Goal: Navigation & Orientation: Find specific page/section

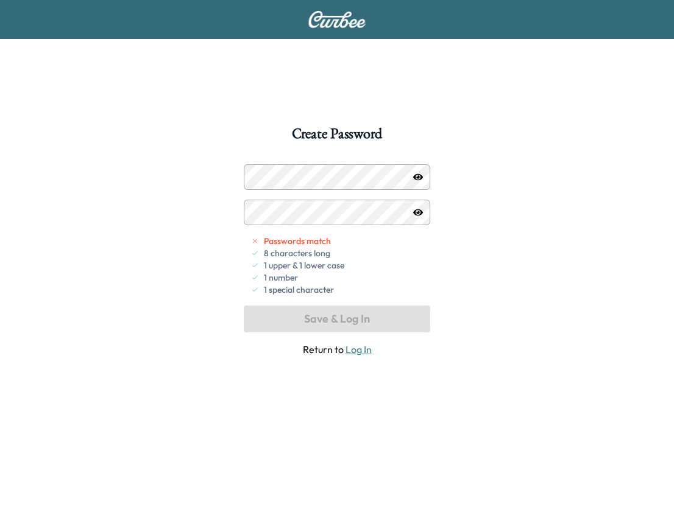
click at [479, 238] on div "Create Password Passwords match 8 characters long 1 upper & 1 lower case 1 numb…" at bounding box center [337, 387] width 674 height 521
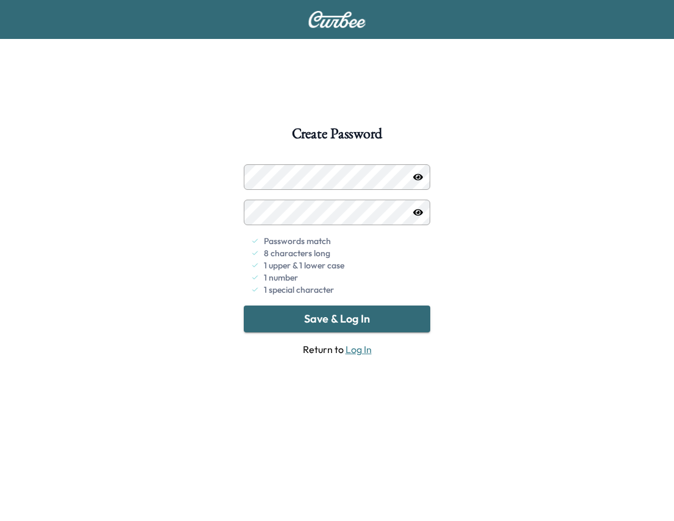
click at [281, 314] on button "Save & Log In" at bounding box center [337, 319] width 186 height 27
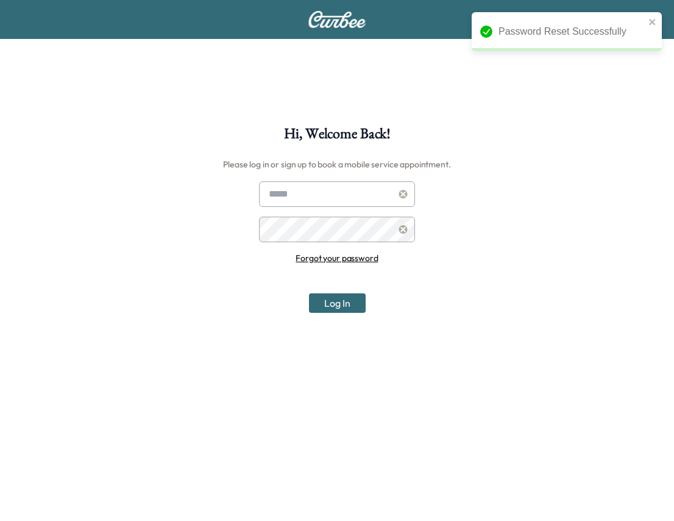
type input "**********"
click at [323, 306] on button "Log In" at bounding box center [337, 303] width 57 height 19
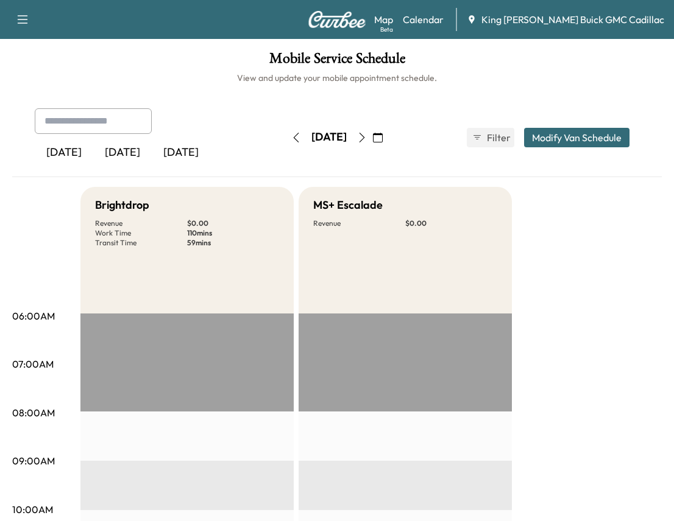
click at [169, 147] on div "[DATE]" at bounding box center [181, 153] width 58 height 28
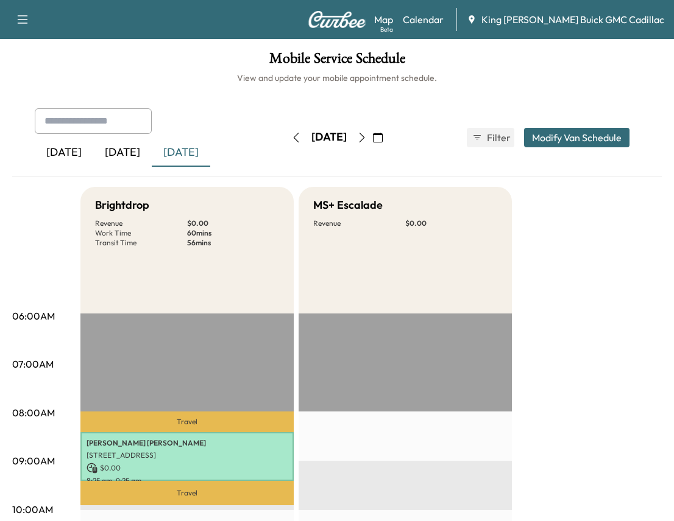
drag, startPoint x: 129, startPoint y: 153, endPoint x: 139, endPoint y: 153, distance: 9.8
click at [132, 155] on div "[DATE]" at bounding box center [122, 153] width 58 height 28
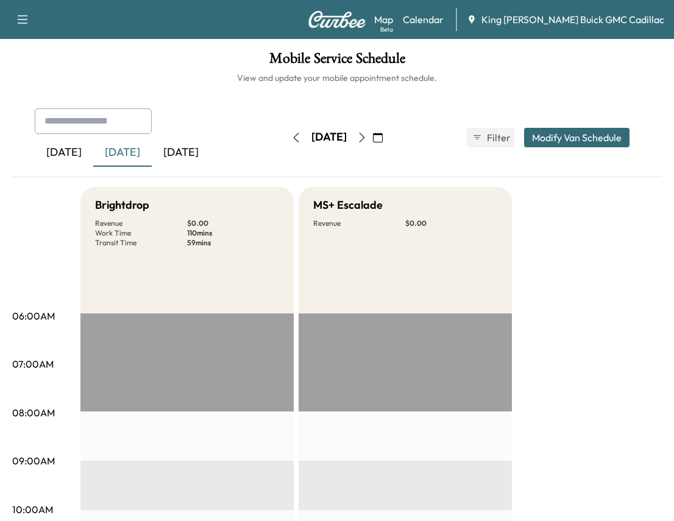
click at [198, 157] on div "[DATE]" at bounding box center [181, 153] width 58 height 28
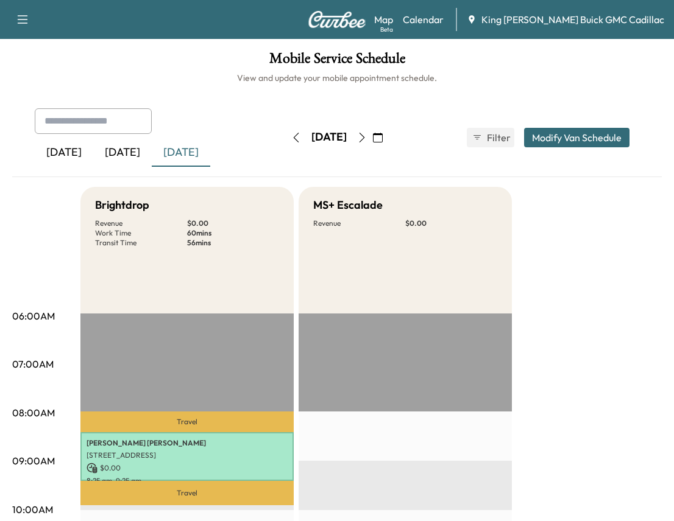
click at [126, 150] on div "[DATE]" at bounding box center [122, 153] width 58 height 28
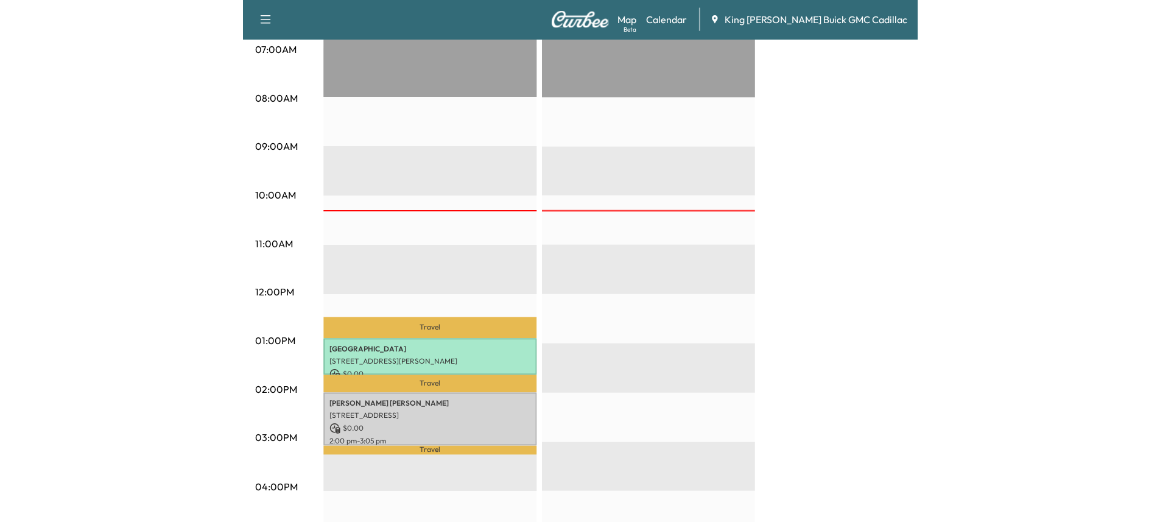
scroll to position [426, 0]
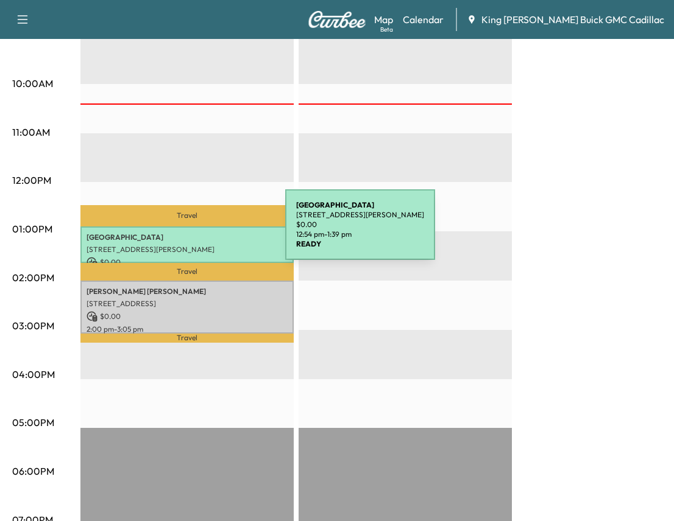
click at [193, 233] on p "[GEOGRAPHIC_DATA]" at bounding box center [186, 238] width 201 height 10
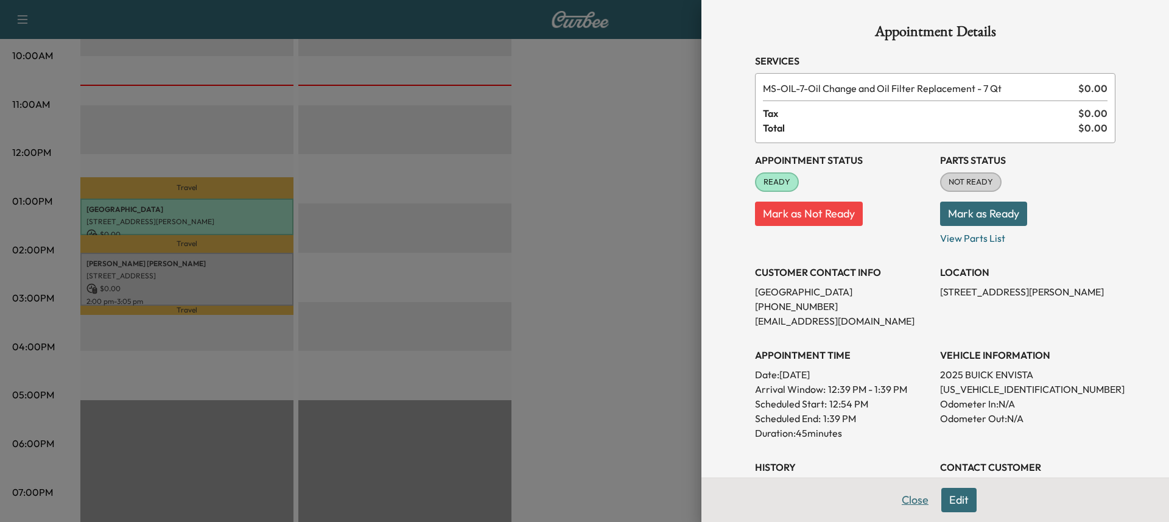
click at [673, 496] on button "Close" at bounding box center [915, 500] width 43 height 24
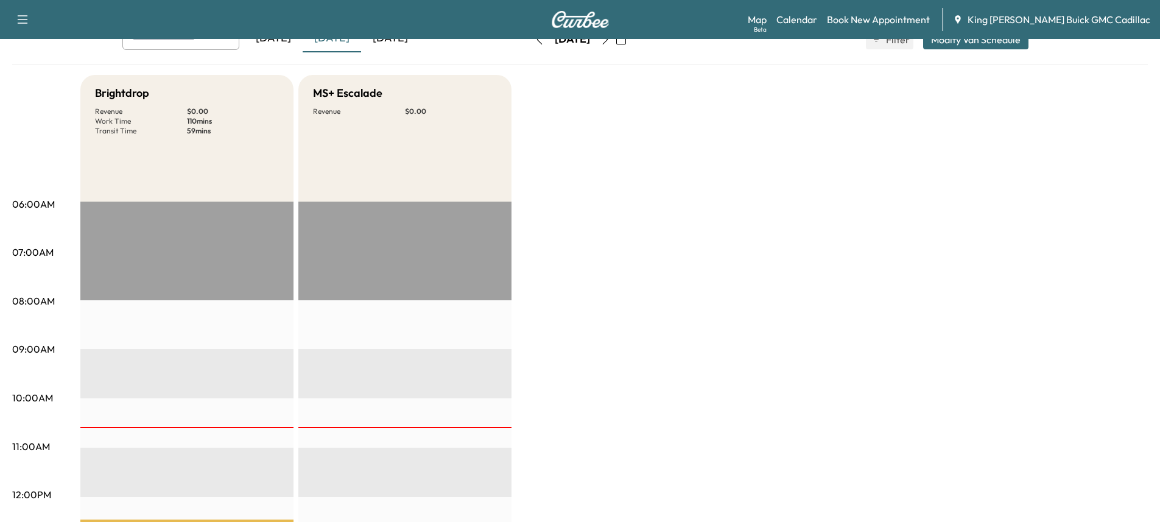
scroll to position [0, 0]
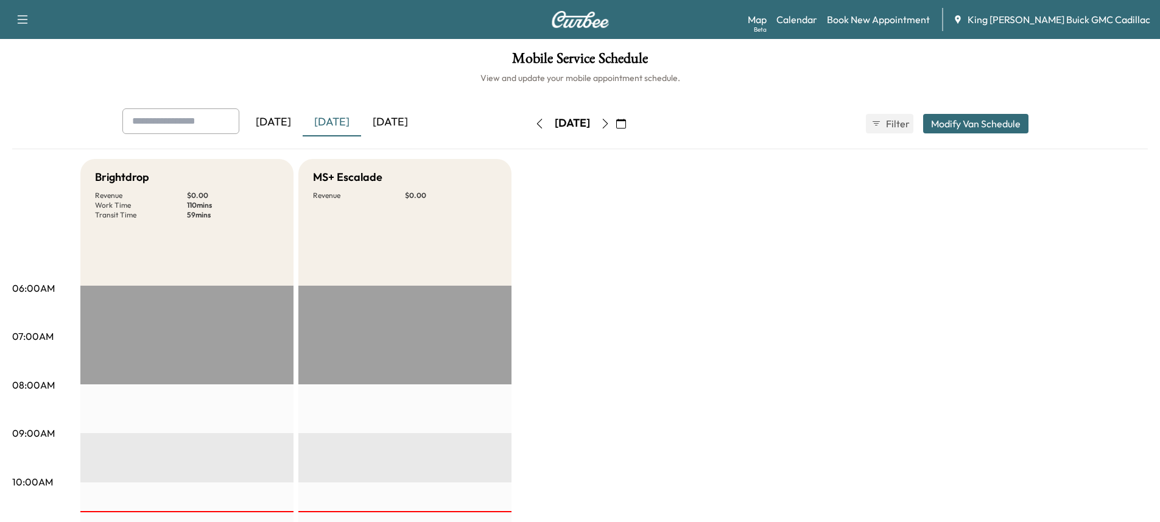
click at [399, 123] on div "[DATE]" at bounding box center [390, 122] width 58 height 28
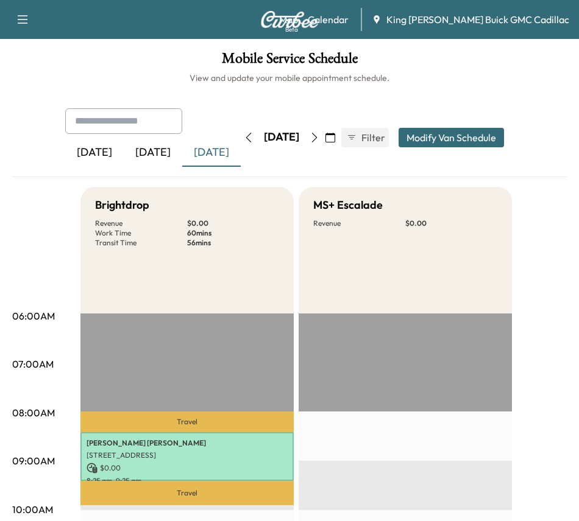
click at [19, 19] on icon "button" at bounding box center [22, 19] width 15 height 15
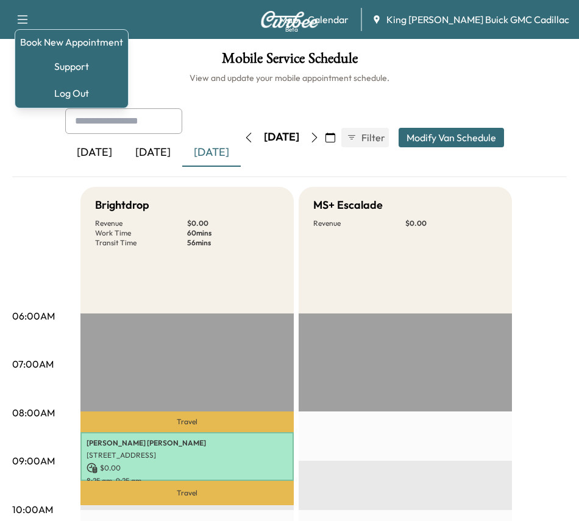
click at [165, 58] on h1 "Mobile Service Schedule" at bounding box center [289, 61] width 554 height 21
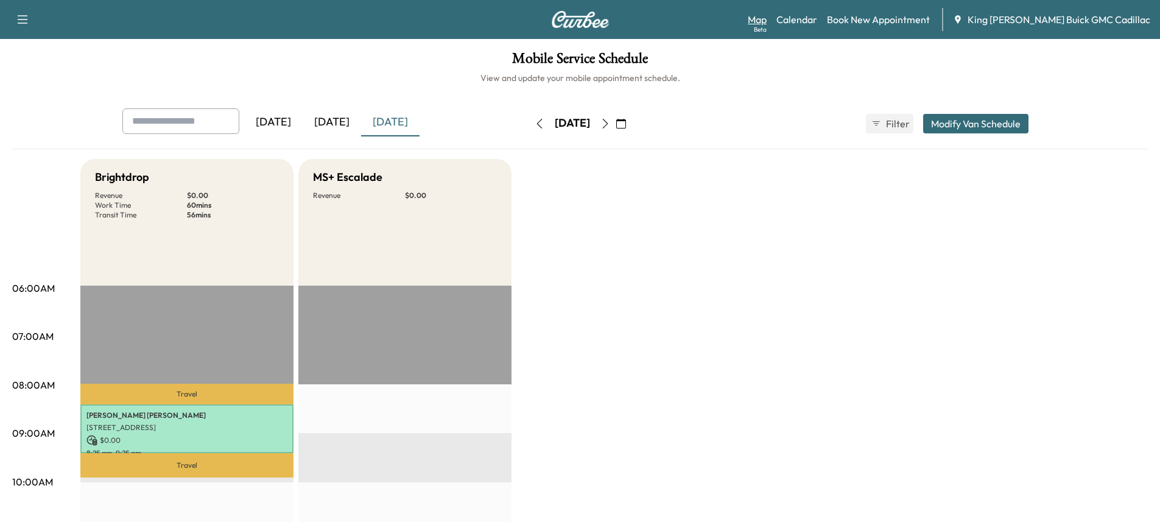
click at [673, 20] on link "Map Beta" at bounding box center [757, 19] width 19 height 15
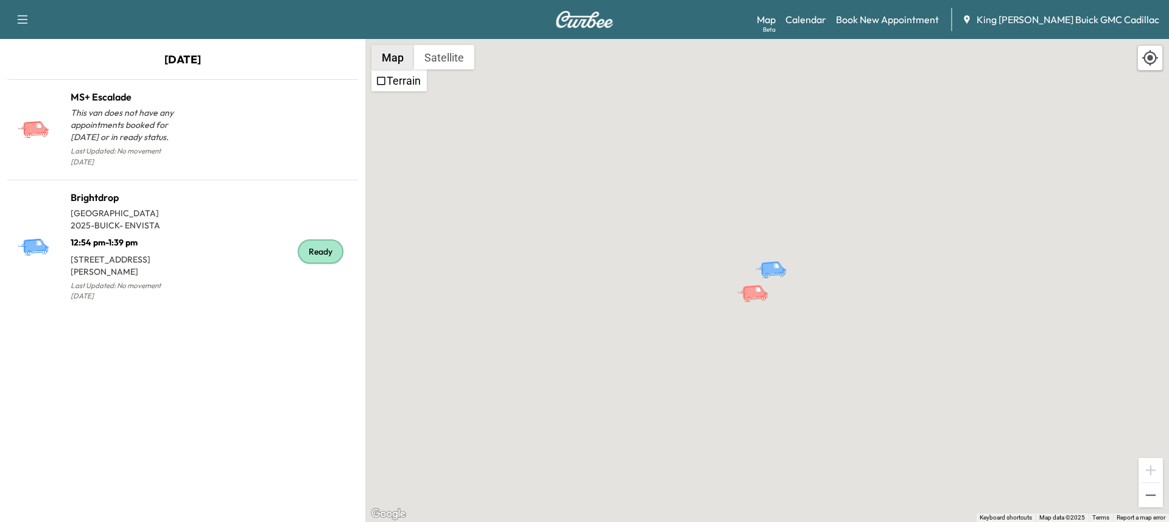
click at [400, 51] on button "Map" at bounding box center [392, 57] width 43 height 24
click at [673, 502] on button "Zoom out" at bounding box center [1151, 495] width 24 height 24
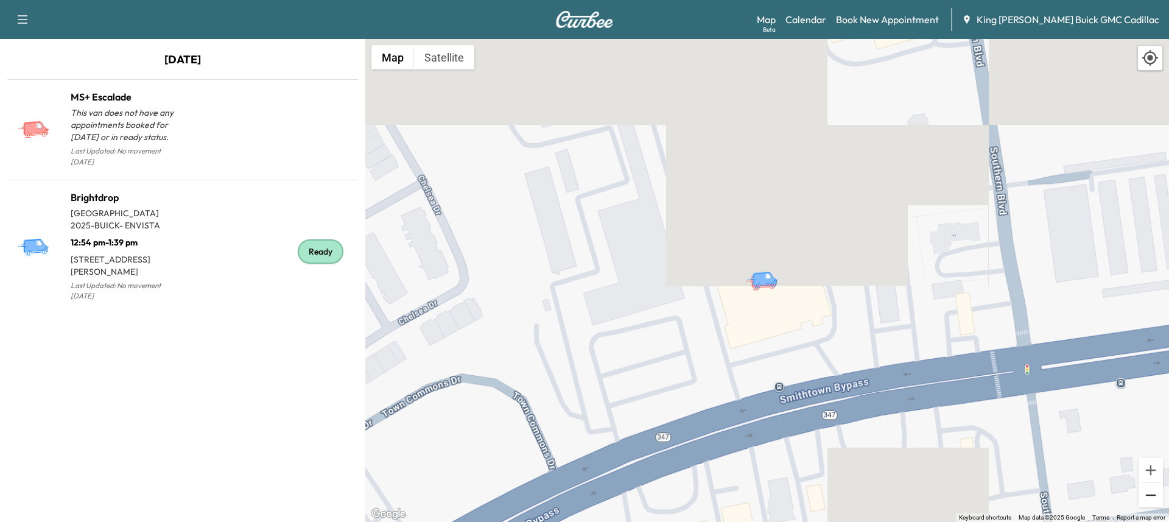
click at [673, 502] on button "Zoom out" at bounding box center [1151, 495] width 24 height 24
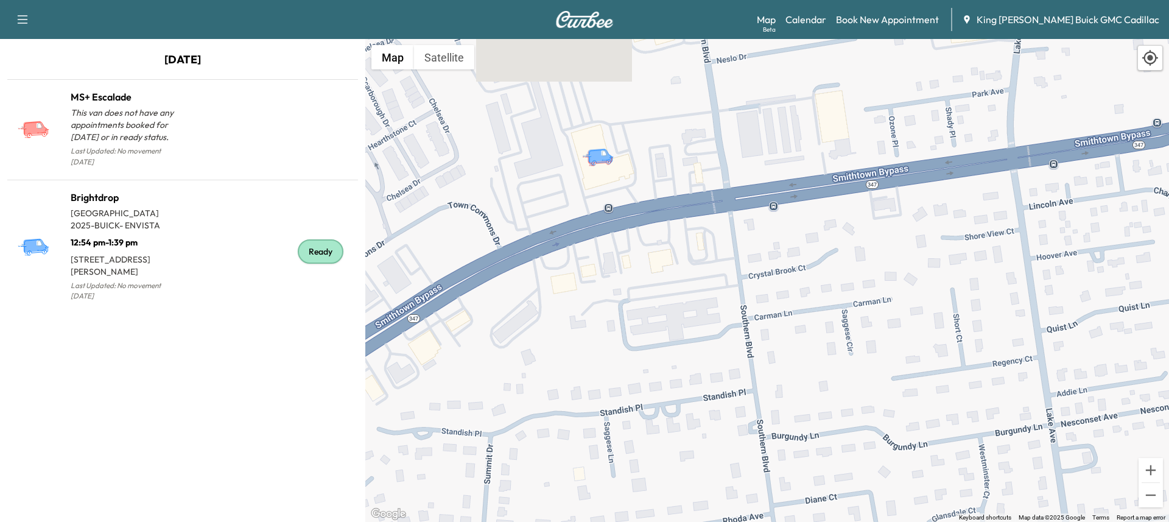
drag, startPoint x: 700, startPoint y: 314, endPoint x: 448, endPoint y: 169, distance: 290.3
click at [473, 176] on div "To activate drag with keyboard, press Alt + Enter. Once in keyboard drag state,…" at bounding box center [767, 280] width 804 height 483
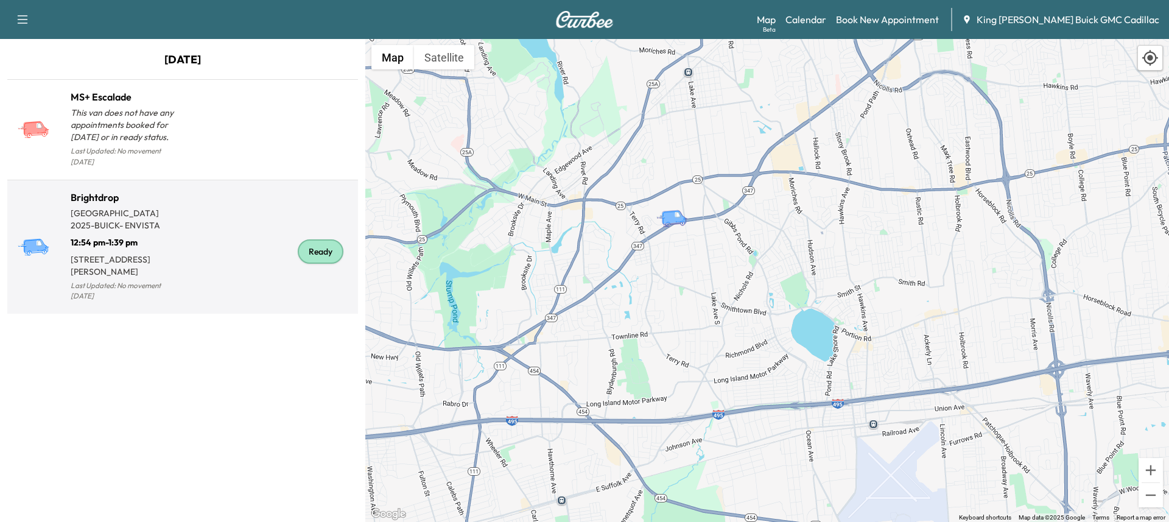
click at [87, 190] on h1 "Brightdrop" at bounding box center [127, 197] width 112 height 15
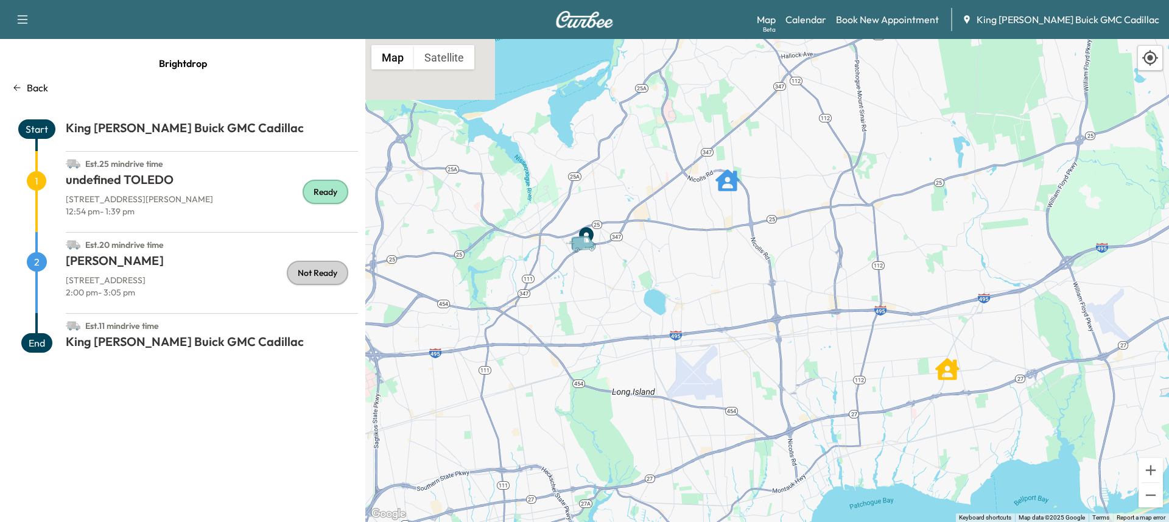
click at [673, 373] on icon "undefined TOLEDO" at bounding box center [947, 369] width 24 height 24
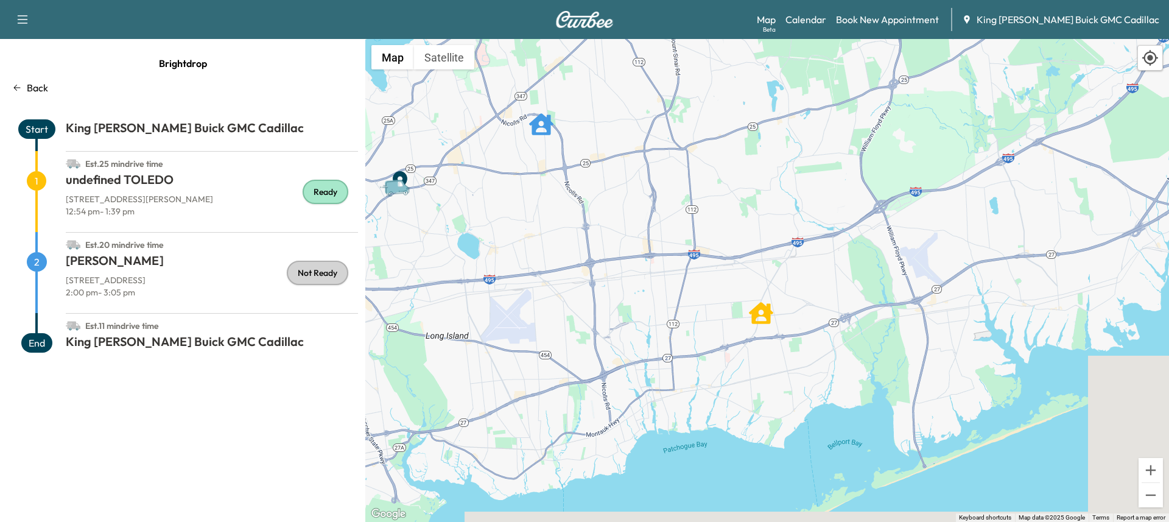
drag, startPoint x: 950, startPoint y: 373, endPoint x: 761, endPoint y: 317, distance: 196.9
click at [673, 317] on icon "undefined TOLEDO" at bounding box center [761, 313] width 24 height 24
click at [673, 312] on icon "undefined TOLEDO" at bounding box center [761, 313] width 24 height 24
click at [41, 178] on span "1" at bounding box center [36, 180] width 19 height 19
drag, startPoint x: 105, startPoint y: 197, endPoint x: 178, endPoint y: 216, distance: 75.5
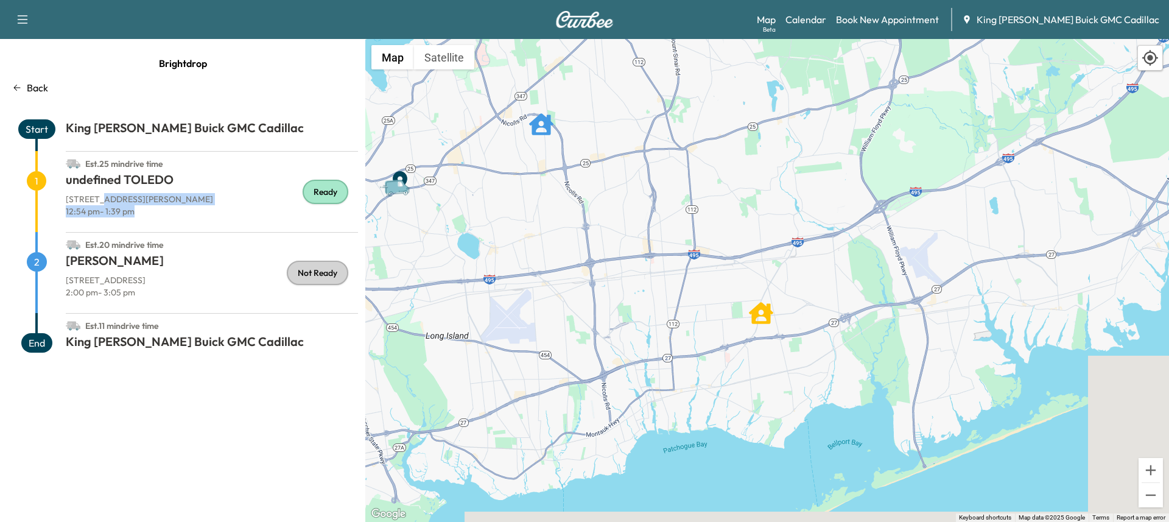
click at [180, 218] on div "[STREET_ADDRESS][PERSON_NAME] 12:54 pm - 1:39 pm" at bounding box center [212, 207] width 292 height 29
click at [178, 216] on p "12:54 pm - 1:39 pm" at bounding box center [212, 211] width 292 height 12
drag, startPoint x: 110, startPoint y: 241, endPoint x: 155, endPoint y: 276, distance: 56.9
click at [155, 276] on div "Est. 20 min drive time 2 [PERSON_NAME] [STREET_ADDRESS] 2:00 pm - 3:05 pm Not R…" at bounding box center [182, 272] width 351 height 81
click at [161, 284] on p "[STREET_ADDRESS]" at bounding box center [212, 280] width 292 height 12
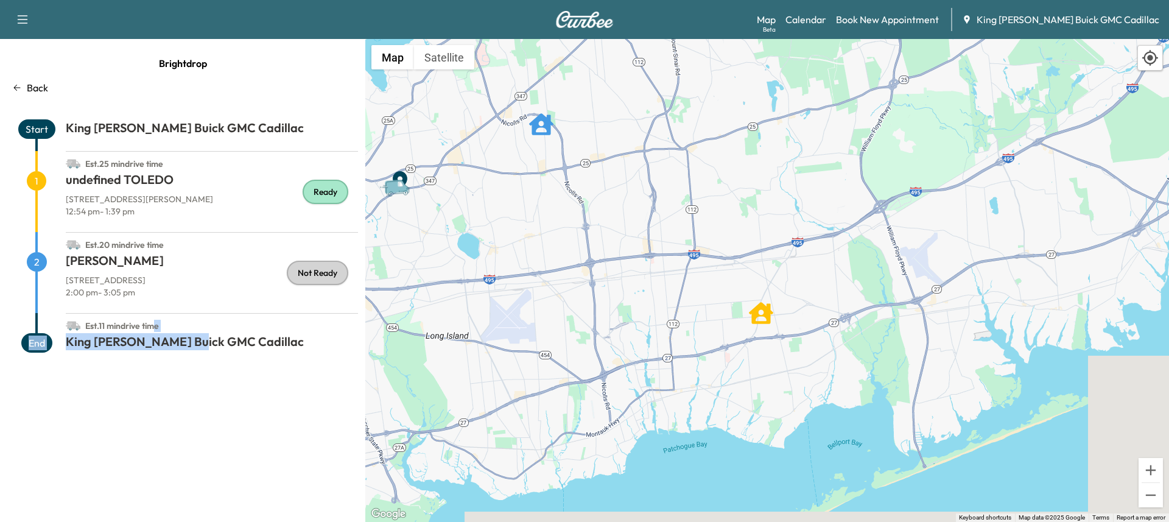
drag, startPoint x: 153, startPoint y: 315, endPoint x: 193, endPoint y: 343, distance: 49.3
click at [193, 343] on div "Est. 11 min drive time End King [PERSON_NAME] Buick GMC Cadillac" at bounding box center [182, 339] width 351 height 52
click at [206, 351] on h1 "King [PERSON_NAME] Buick GMC Cadillac" at bounding box center [212, 344] width 292 height 22
click at [38, 89] on p "Back" at bounding box center [37, 87] width 21 height 15
